Goal: Task Accomplishment & Management: Manage account settings

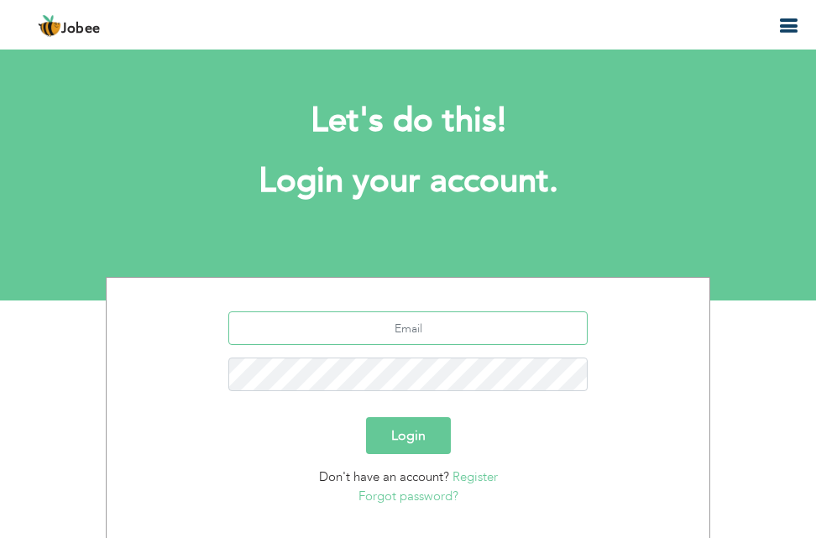
click at [343, 333] on input "text" at bounding box center [408, 329] width 360 height 34
type input "[EMAIL_ADDRESS][DOMAIN_NAME]"
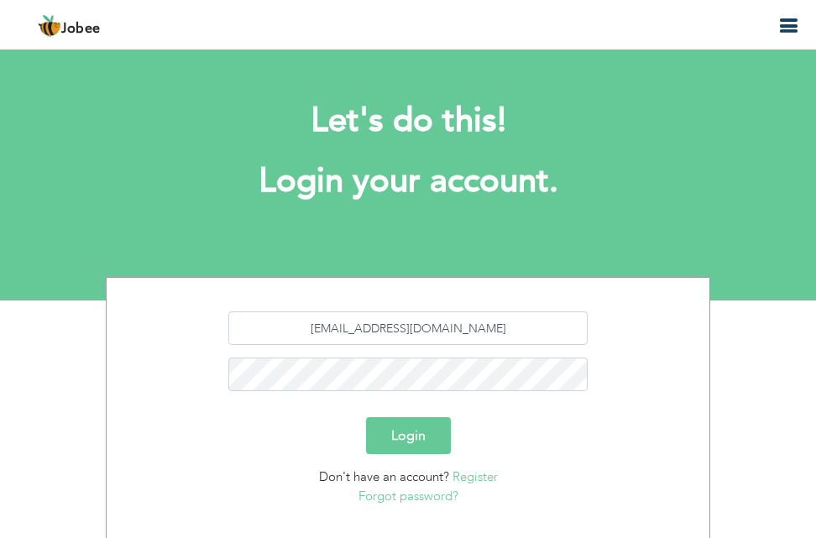
click at [417, 433] on button "Login" at bounding box center [408, 435] width 85 height 37
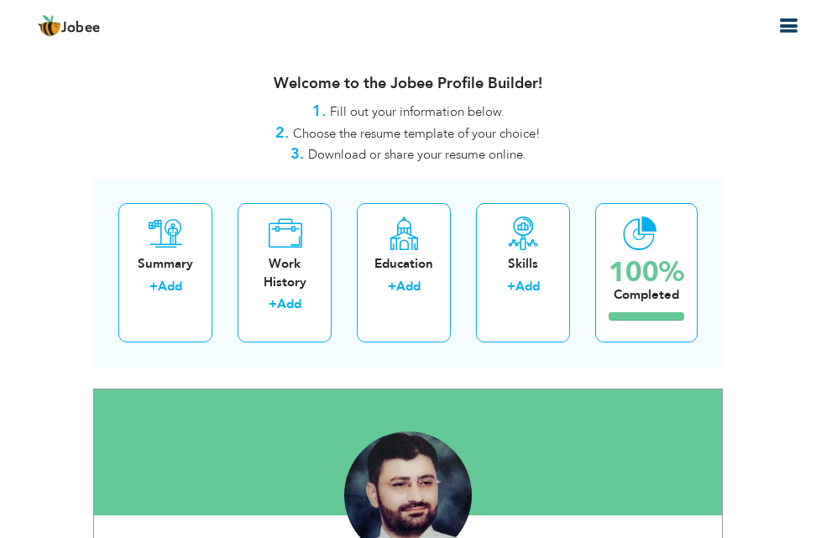
click at [548, 391] on div at bounding box center [408, 453] width 628 height 126
click at [429, 118] on div "Welcome to the Jobee Profile Builder! 1. Fill out your information below. 2. Ch…" at bounding box center [408, 112] width 630 height 107
click at [623, 103] on div "1. Fill out your information below." at bounding box center [408, 112] width 630 height 22
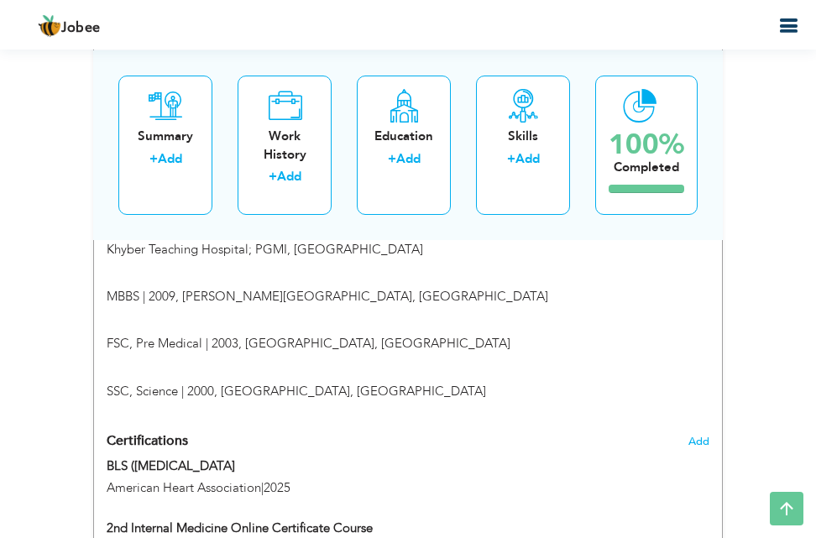
scroll to position [1242, 0]
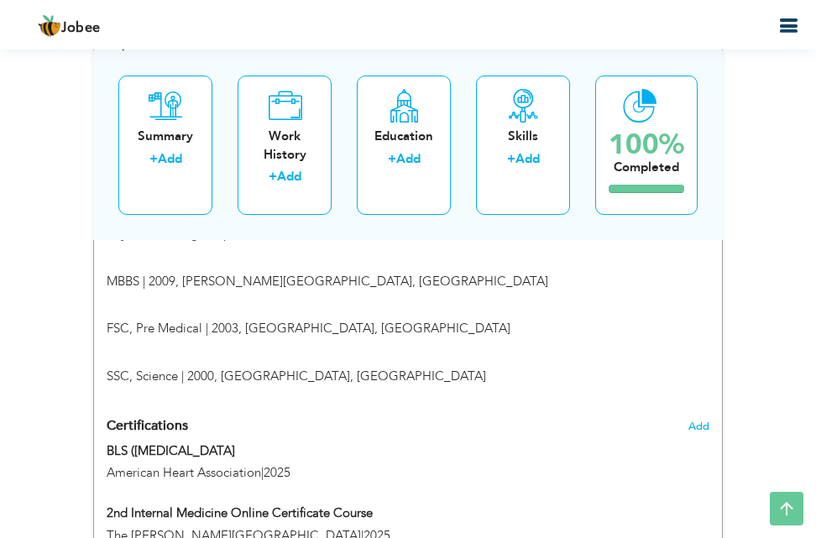
drag, startPoint x: 812, startPoint y: 108, endPoint x: 812, endPoint y: 121, distance: 13.4
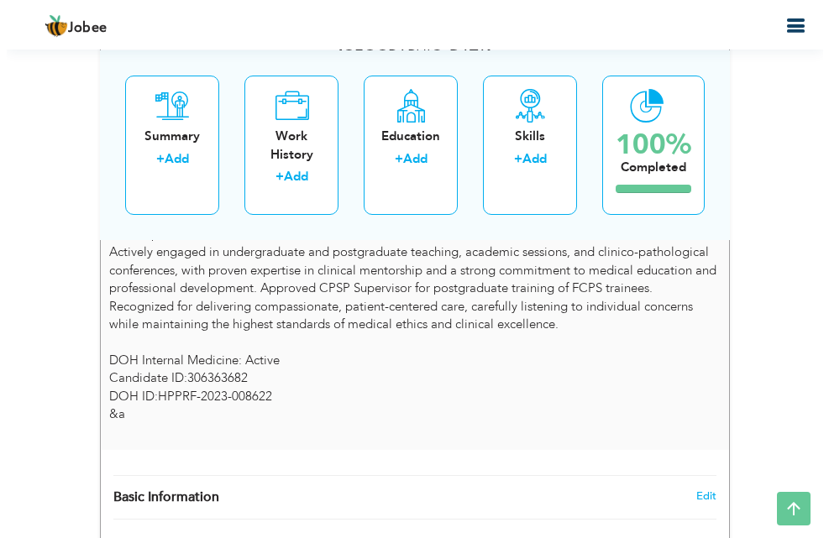
scroll to position [635, 0]
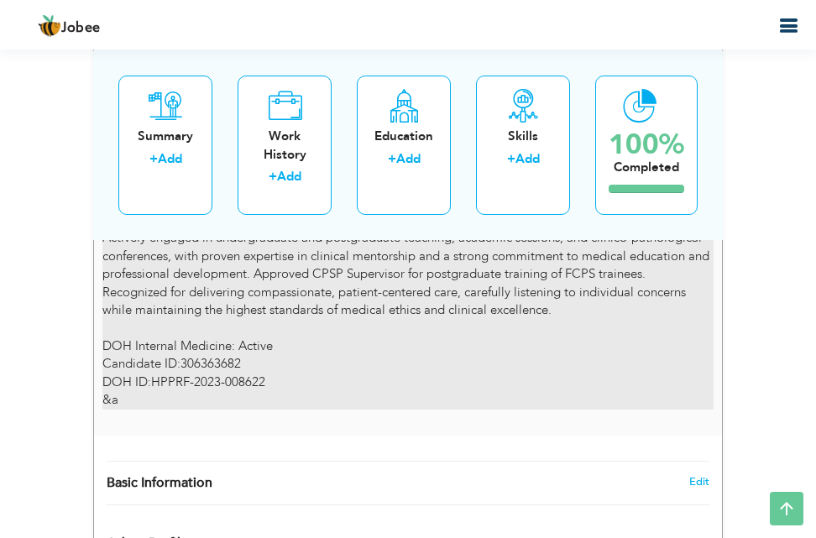
click at [247, 358] on div "Dedicated and accomplished Internal Medicine Physician and Medical Teacher with…" at bounding box center [407, 284] width 611 height 252
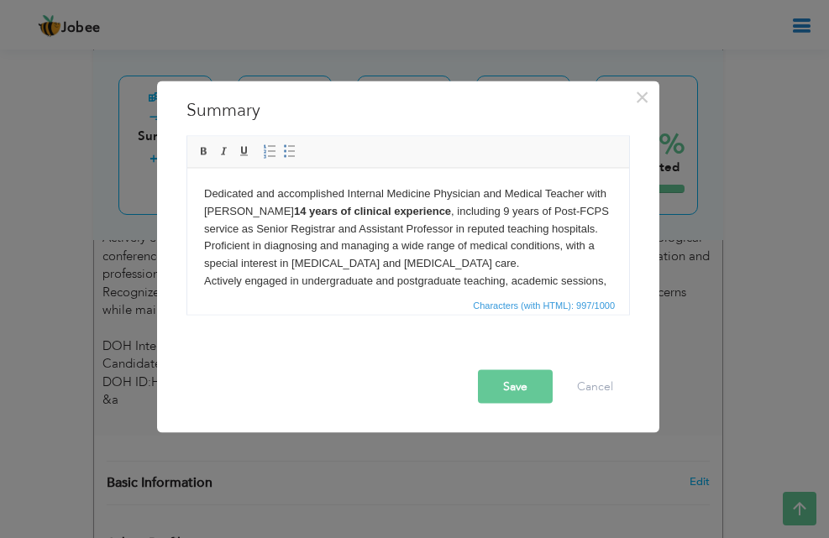
drag, startPoint x: 473, startPoint y: 210, endPoint x: 443, endPoint y: 218, distance: 30.4
click at [466, 218] on body "Dedicated and accomplished Internal Medicine Physician and Medical Teacher with…" at bounding box center [408, 333] width 408 height 297
click at [642, 223] on div "× Summary Dedicated and accomplished Internal Medicine Physician and Medical Te…" at bounding box center [408, 257] width 502 height 352
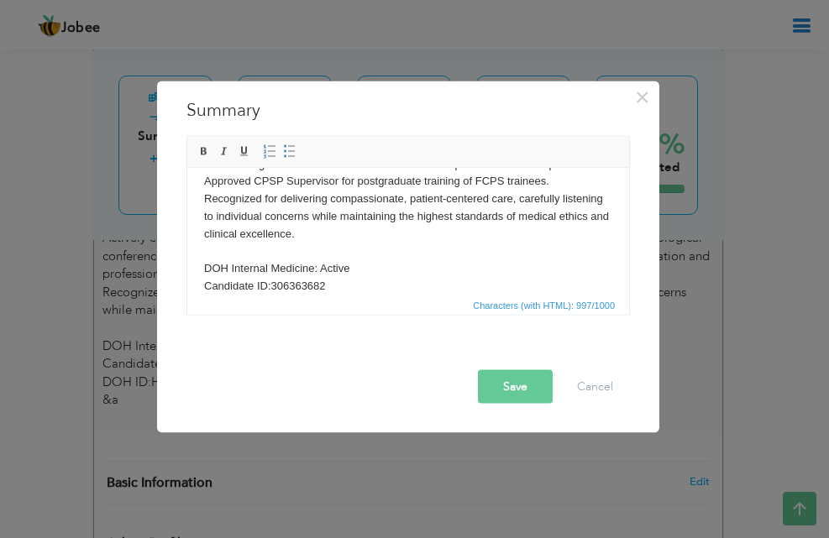
scroll to position [222, 0]
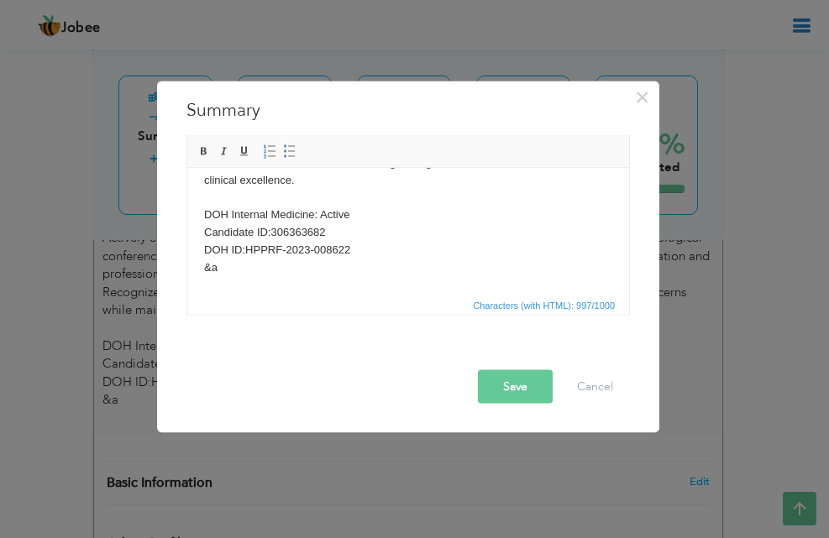
click at [355, 217] on body "Dedicated and accomplished Internal Medicine Physician and Medical Teacher with…" at bounding box center [408, 128] width 408 height 297
click at [417, 294] on html "Dedicated and accomplished Internal Medicine Physician and Medical Teacher with…" at bounding box center [408, 128] width 442 height 331
click at [387, 370] on div "Save Cancel" at bounding box center [409, 387] width 467 height 34
drag, startPoint x: 387, startPoint y: 370, endPoint x: 398, endPoint y: 377, distance: 12.8
click at [391, 372] on div "Save Cancel" at bounding box center [409, 387] width 467 height 34
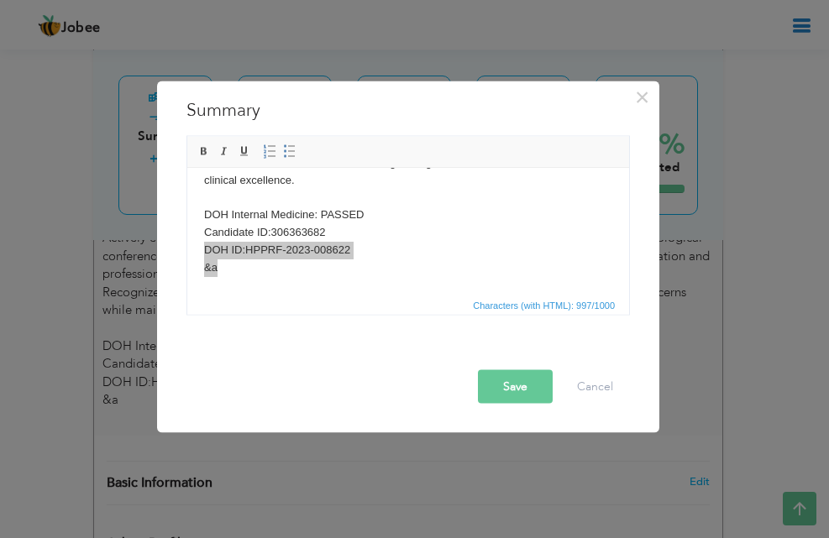
click at [517, 391] on button "Save" at bounding box center [515, 387] width 75 height 34
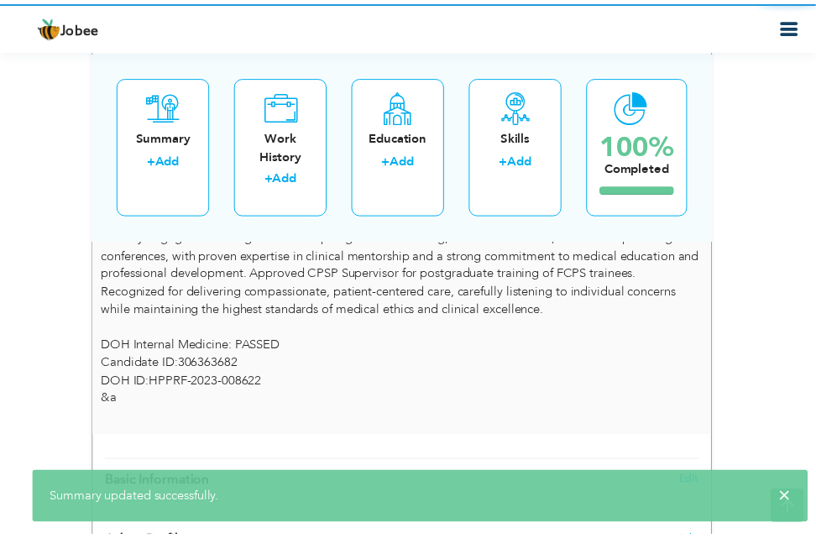
scroll to position [0, 0]
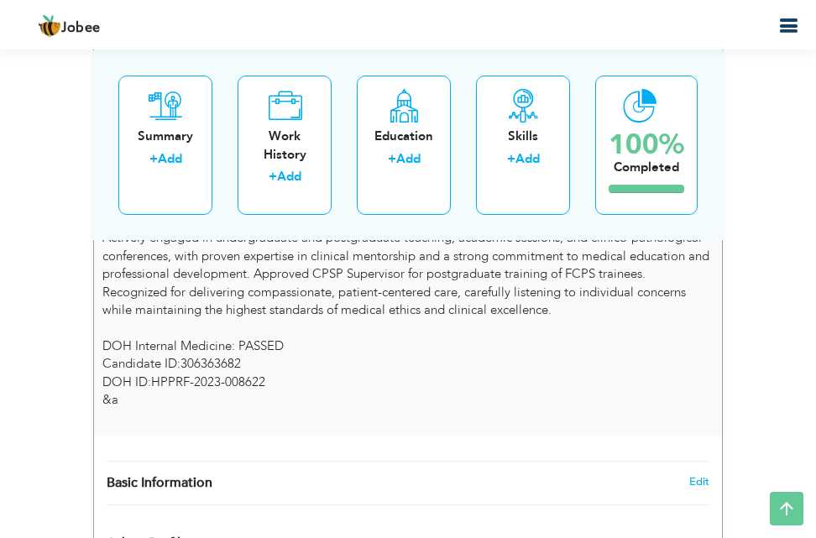
click at [635, 410] on div "Summary Dedicated and accomplished Internal Medicine Physician and Medical Teac…" at bounding box center [408, 270] width 628 height 331
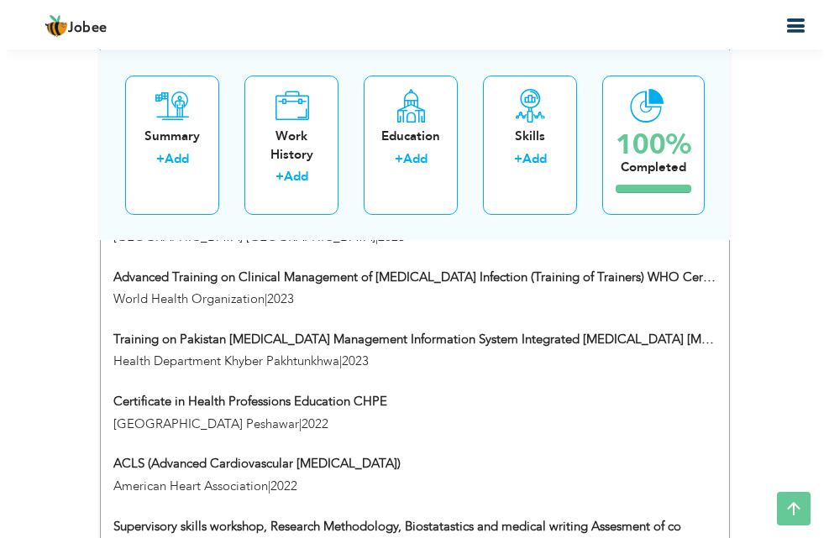
scroll to position [2046, 0]
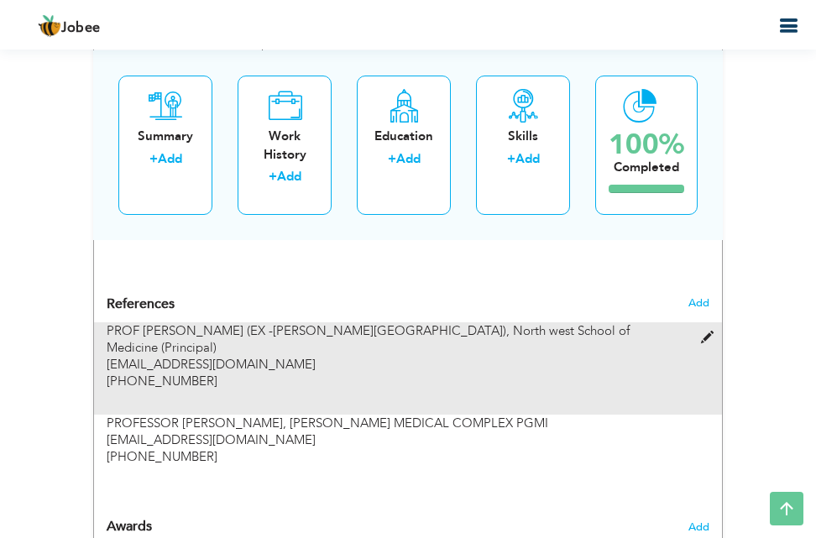
click at [108, 327] on div "PROF [PERSON_NAME] (EX -[PERSON_NAME][GEOGRAPHIC_DATA]), [GEOGRAPHIC_DATA] (Pri…" at bounding box center [382, 356] width 576 height 67
type input "PROF [PERSON_NAME] (EX -[PERSON_NAME][GEOGRAPHIC_DATA] [GEOGRAPHIC_DATA])"
type input "North west School of Medicine (Principal)"
type input "[EMAIL_ADDRESS][DOMAIN_NAME]"
type input "[PHONE_NUMBER]"
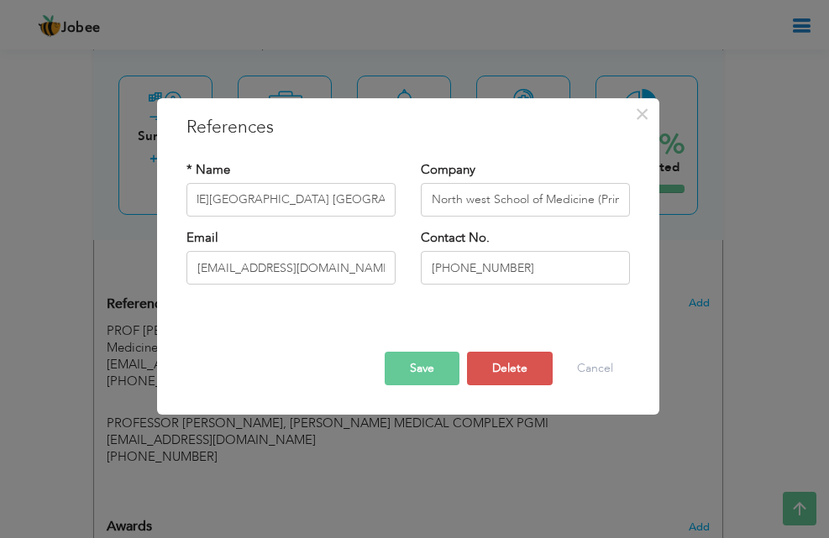
scroll to position [0, 0]
drag, startPoint x: 251, startPoint y: 309, endPoint x: 296, endPoint y: 296, distance: 47.1
click at [260, 307] on div "× References * Name PROF [PERSON_NAME] (EX -[PERSON_NAME][GEOGRAPHIC_DATA] [GEO…" at bounding box center [414, 269] width 829 height 538
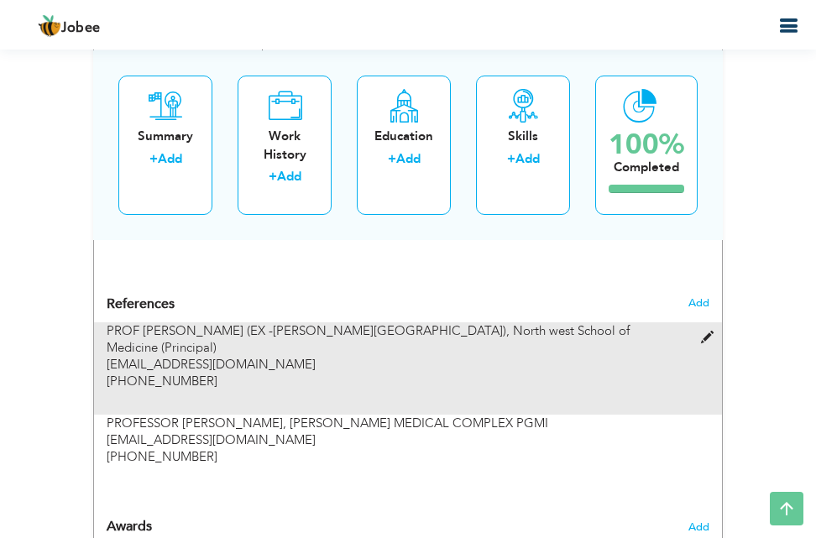
drag, startPoint x: 192, startPoint y: 385, endPoint x: 145, endPoint y: 385, distance: 47.0
click at [145, 385] on span "[PHONE_NUMBER]" at bounding box center [162, 381] width 111 height 17
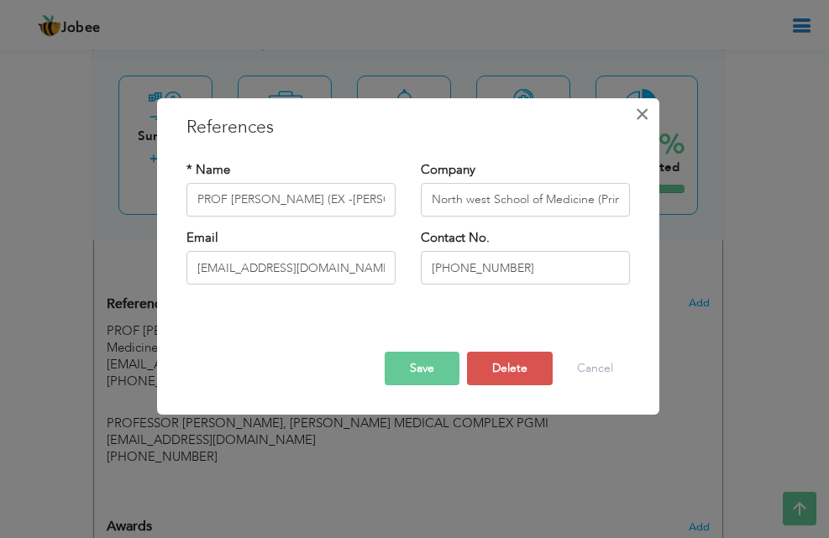
click at [640, 113] on span "×" at bounding box center [642, 114] width 14 height 30
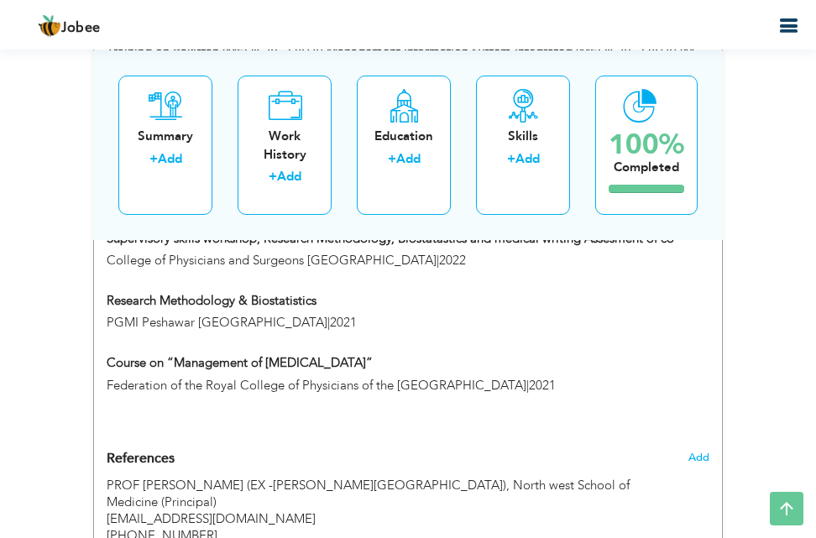
scroll to position [1747, 0]
